Goal: Information Seeking & Learning: Check status

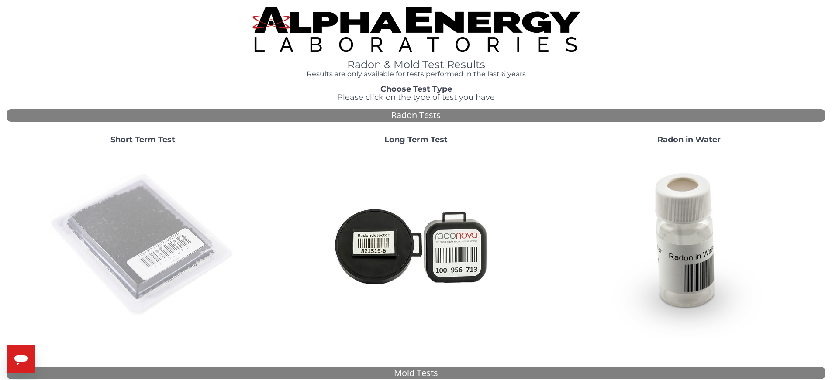
click at [154, 228] on img at bounding box center [143, 246] width 188 height 188
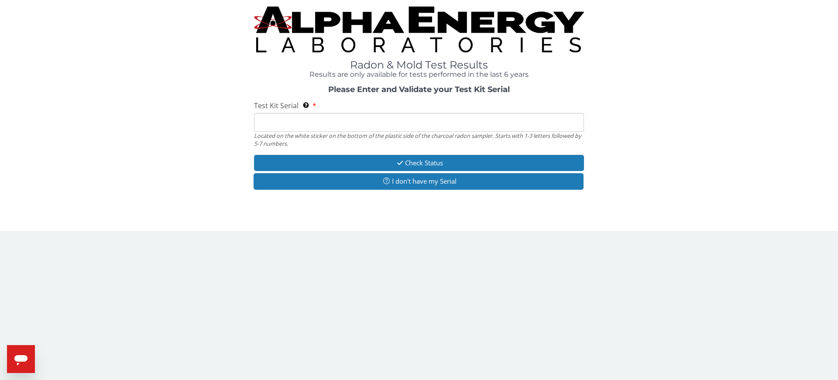
click at [282, 121] on input "Test Kit Serial Located on the white sticker on the bottom of the plastic side …" at bounding box center [419, 122] width 330 height 19
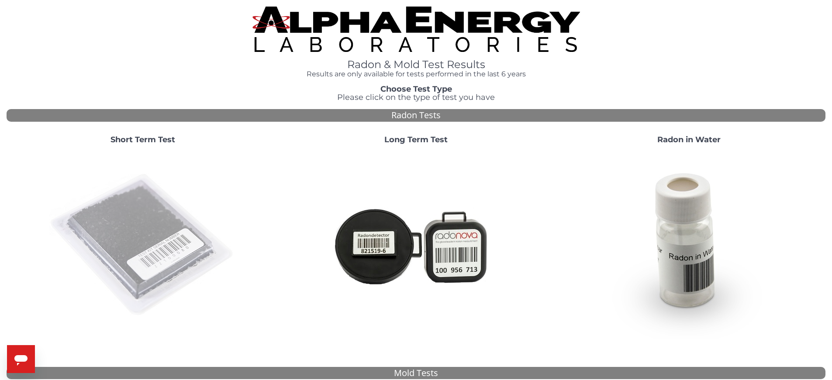
click at [170, 228] on img at bounding box center [143, 246] width 188 height 188
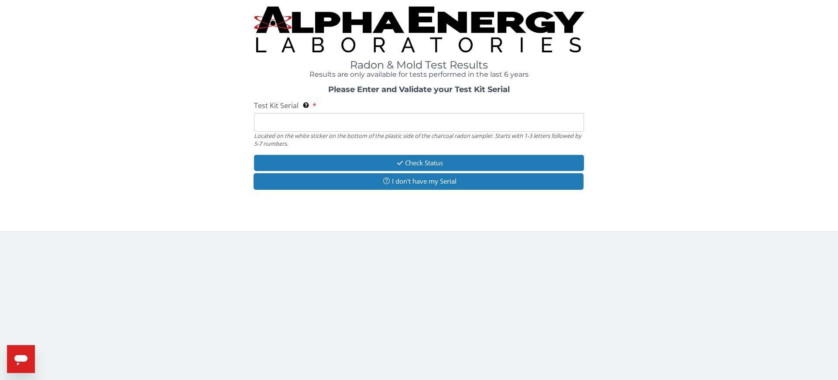
click at [309, 127] on input "Test Kit Serial Located on the white sticker on the bottom of the plastic side …" at bounding box center [419, 122] width 330 height 19
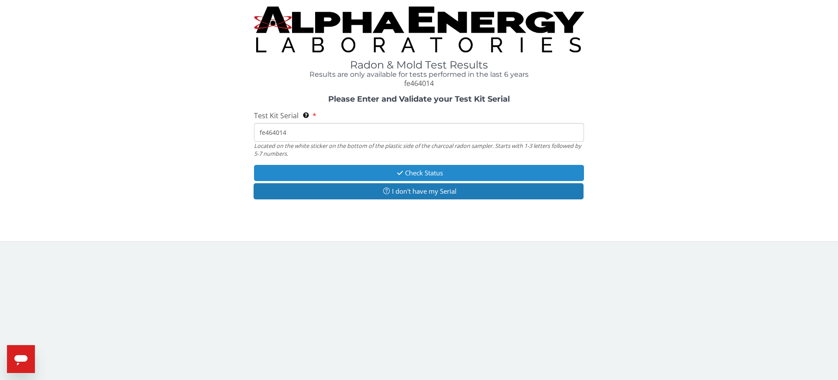
type input "fe464014"
click at [392, 174] on button "Check Status" at bounding box center [419, 173] width 330 height 16
